Goal: Information Seeking & Learning: Find specific fact

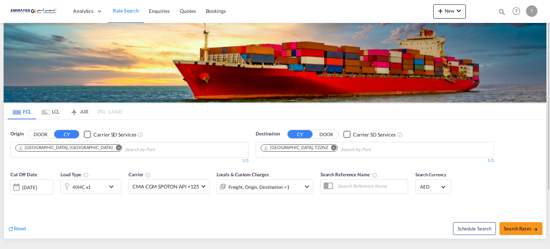
click at [331, 147] on md-icon "Remove" at bounding box center [333, 147] width 5 height 5
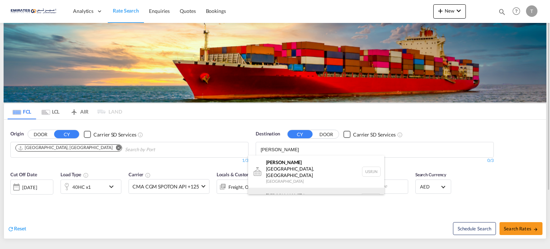
type input "[PERSON_NAME]"
click at [296, 189] on div "[PERSON_NAME] dam [GEOGRAPHIC_DATA] NLRTM" at bounding box center [316, 198] width 136 height 21
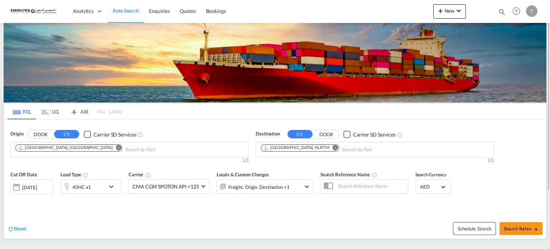
scroll to position [76, 0]
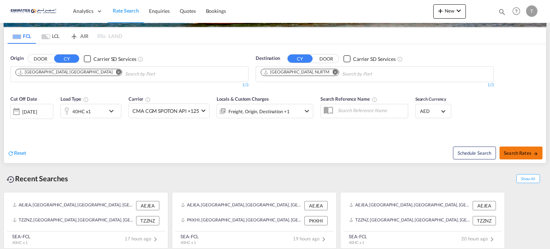
click at [528, 153] on span "Search Rates" at bounding box center [521, 153] width 34 height 6
type input "AEJEA to NLRTM / [DATE]"
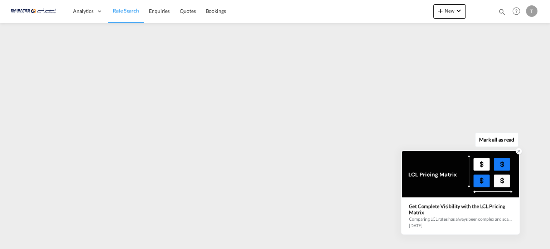
click at [516, 152] on icon at bounding box center [518, 151] width 5 height 5
